Goal: Transaction & Acquisition: Download file/media

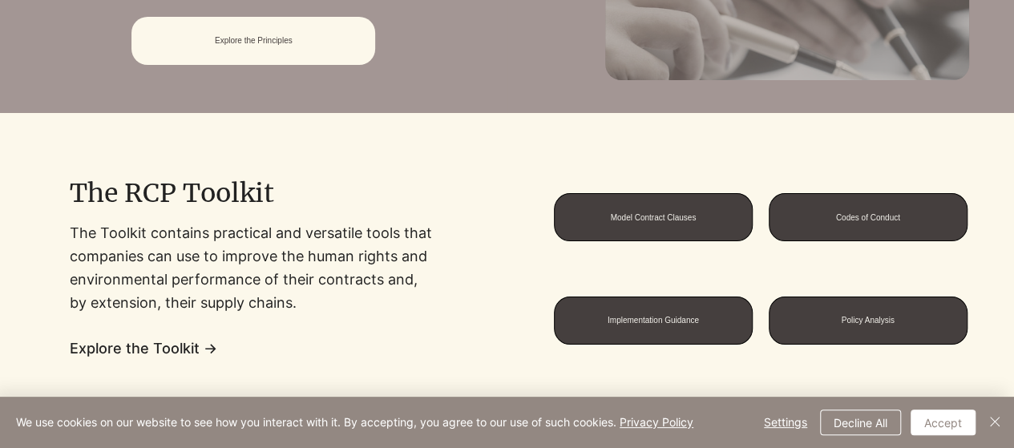
scroll to position [1085, 0]
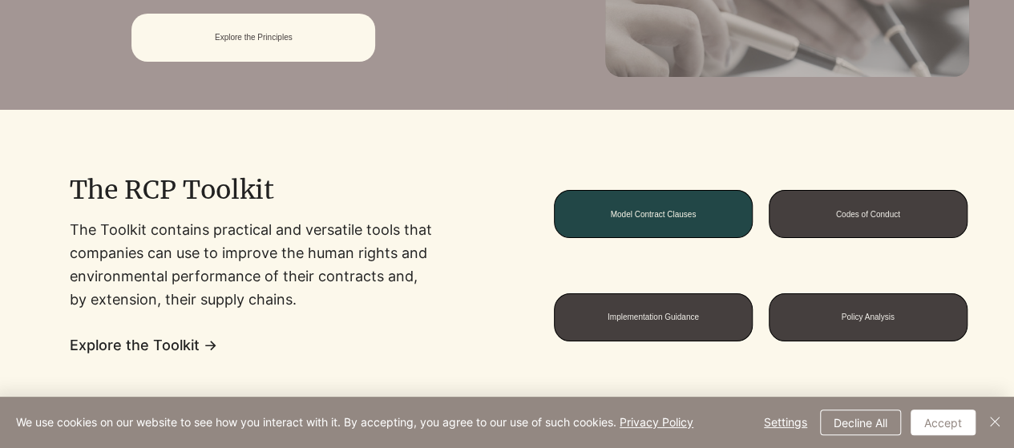
click at [685, 211] on span "Model Contract Clauses" at bounding box center [653, 214] width 86 height 9
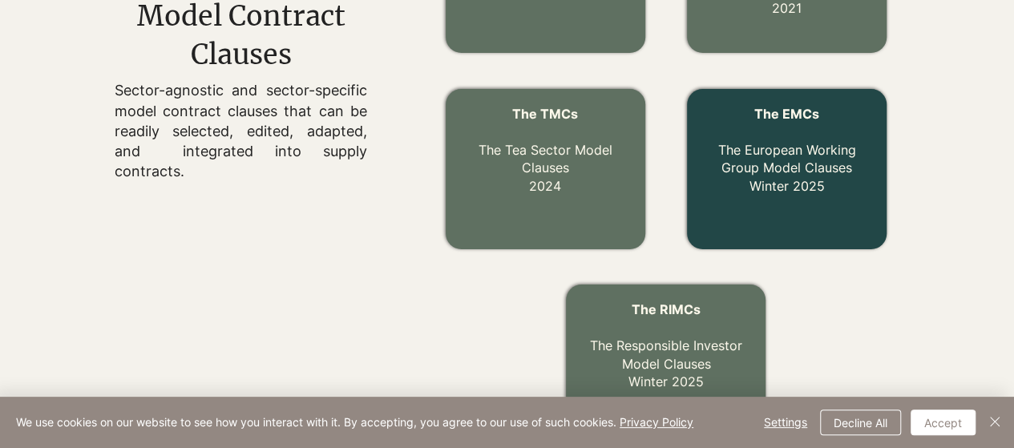
scroll to position [783, 0]
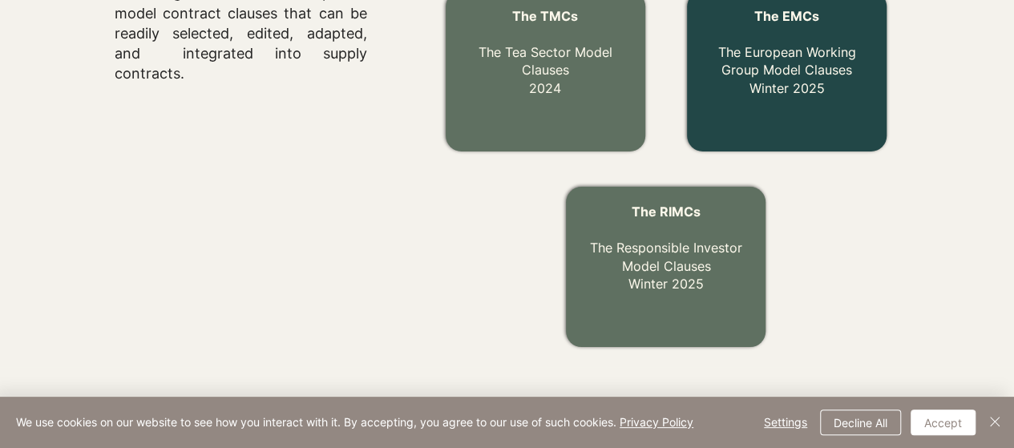
click at [818, 76] on link "The EMCs The European Working Group Model Clauses Winter 2025" at bounding box center [787, 52] width 138 height 88
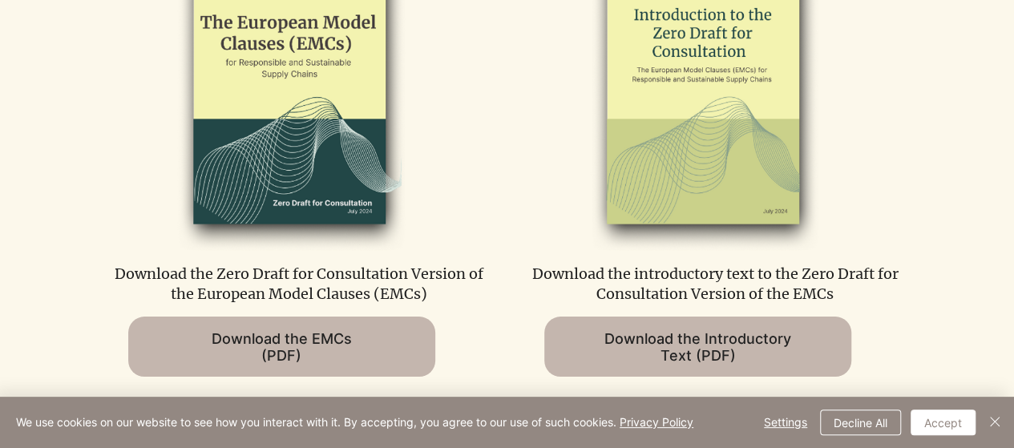
scroll to position [859, 0]
click at [301, 273] on p "Download the Zero Draft for Consultation Version of the European Model Clauses …" at bounding box center [299, 285] width 384 height 40
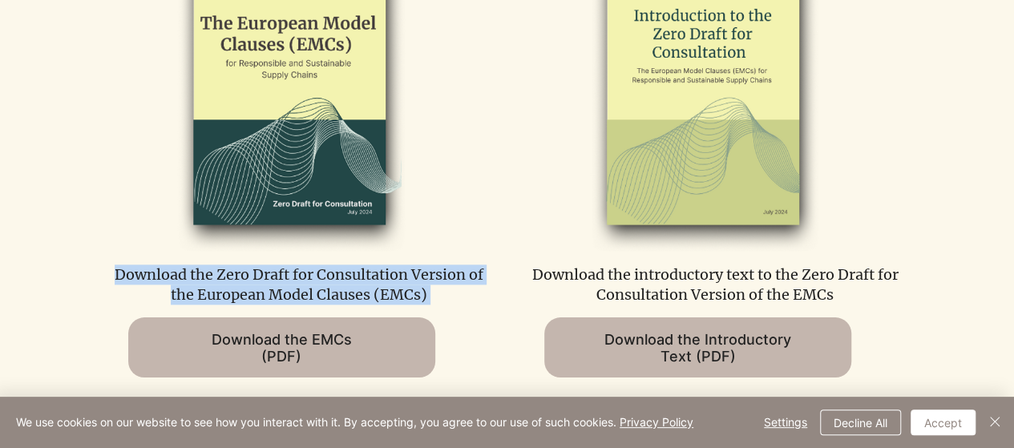
click at [301, 273] on p "Download the Zero Draft for Consultation Version of the European Model Clauses …" at bounding box center [299, 285] width 384 height 40
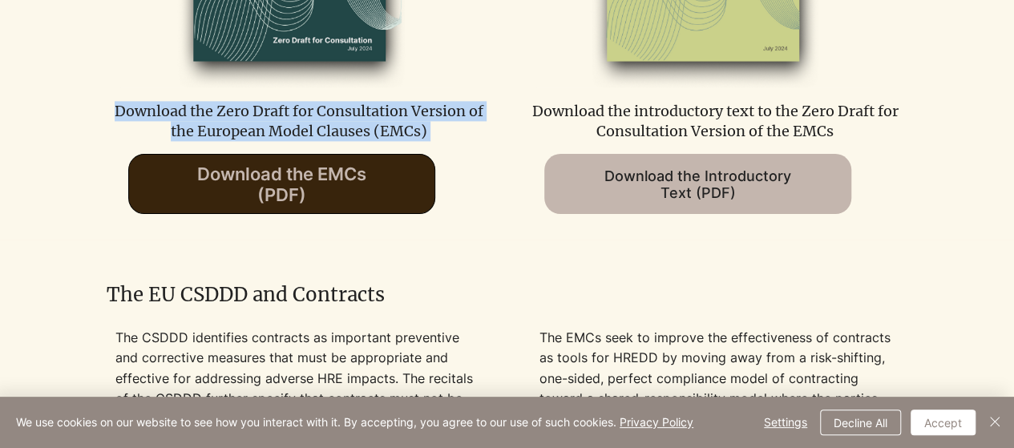
scroll to position [965, 0]
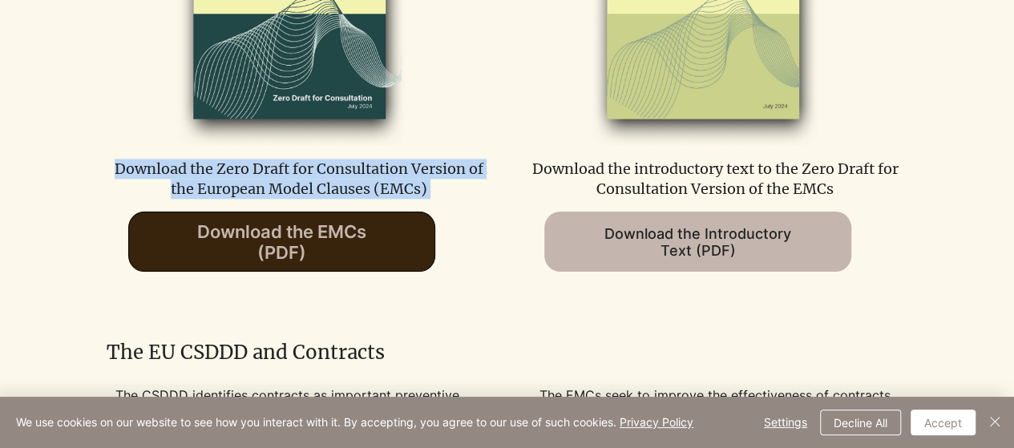
click at [325, 236] on span "Download the EMCs (PDF)" at bounding box center [281, 242] width 169 height 42
